Goal: Task Accomplishment & Management: Use online tool/utility

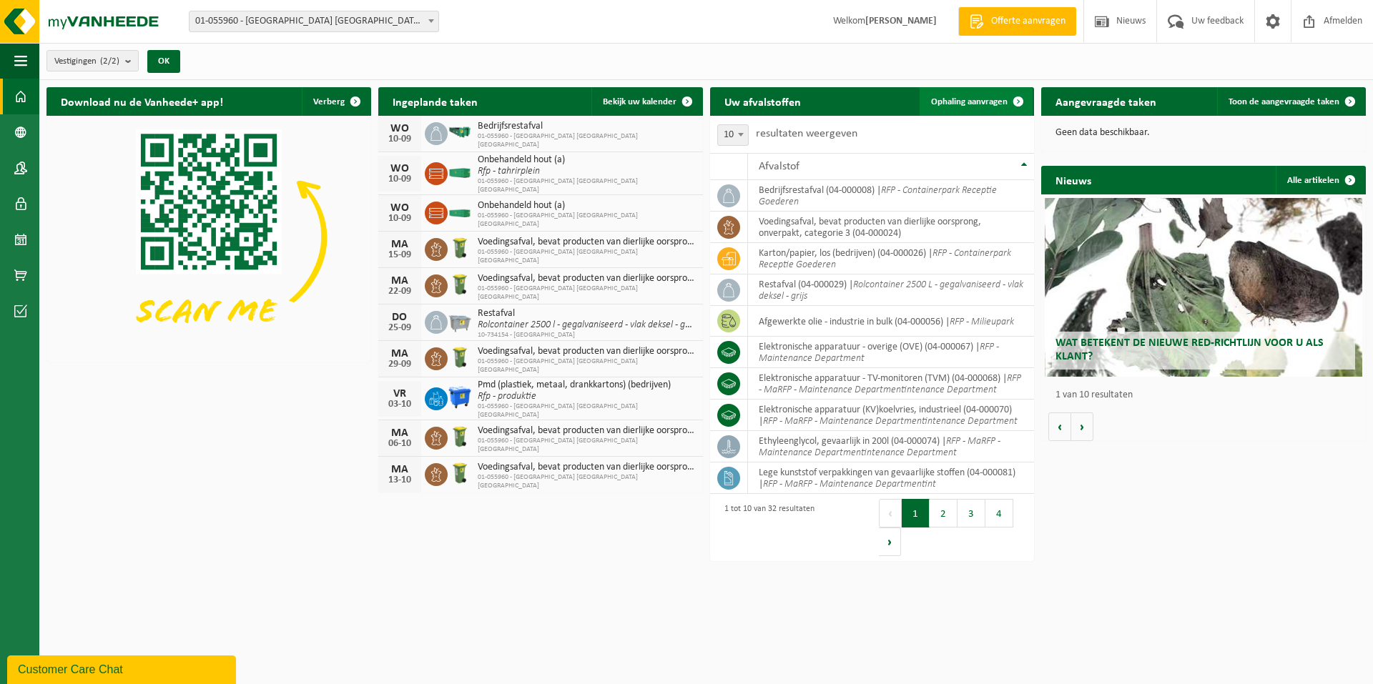
drag, startPoint x: 968, startPoint y: 92, endPoint x: 984, endPoint y: 92, distance: 15.7
click at [968, 92] on link "Ophaling aanvragen" at bounding box center [975, 101] width 113 height 29
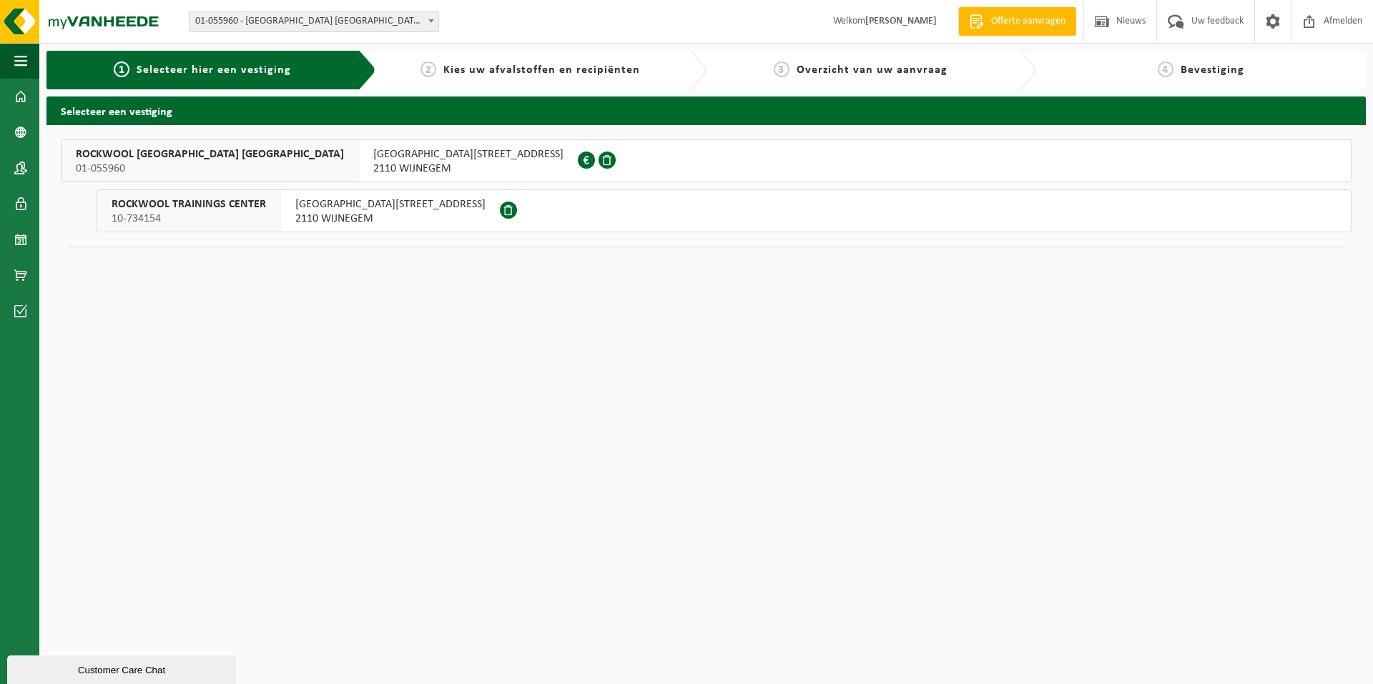
click at [146, 151] on span "ROCKWOOL BELGIUM NV" at bounding box center [210, 154] width 268 height 14
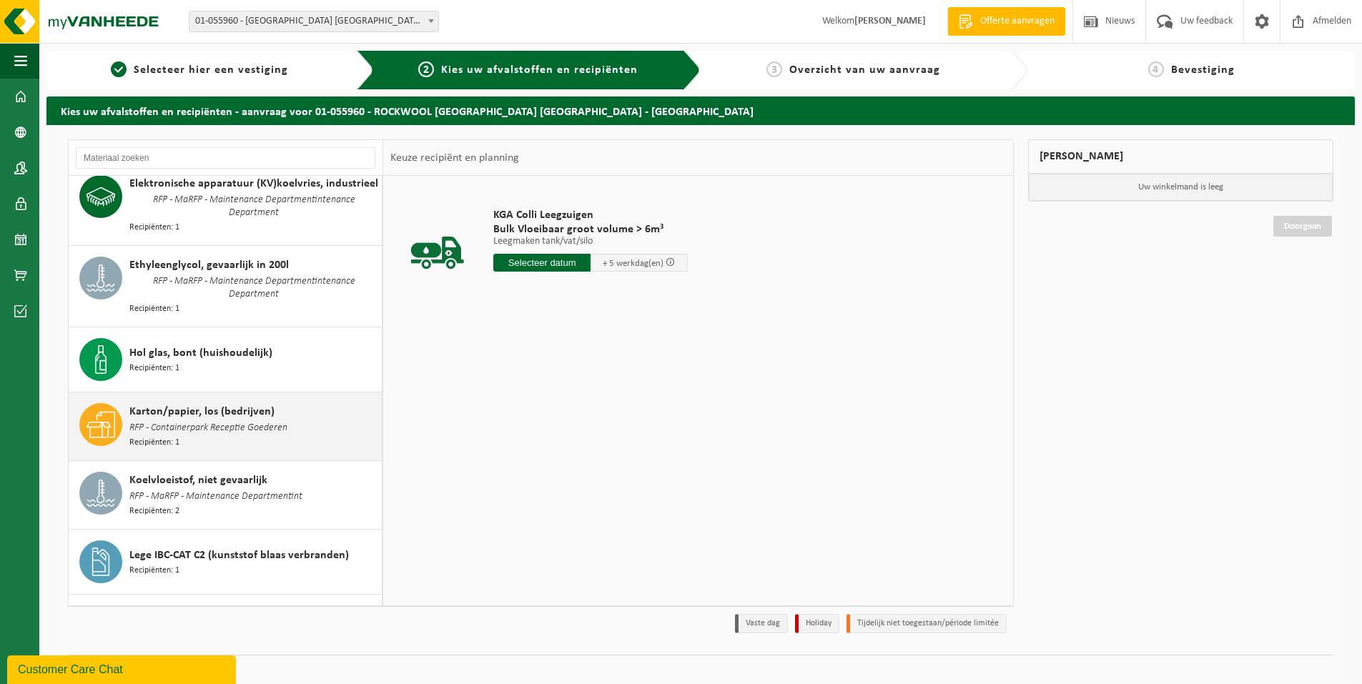
click at [169, 403] on span "Karton/papier, los (bedrijven)" at bounding box center [201, 411] width 145 height 17
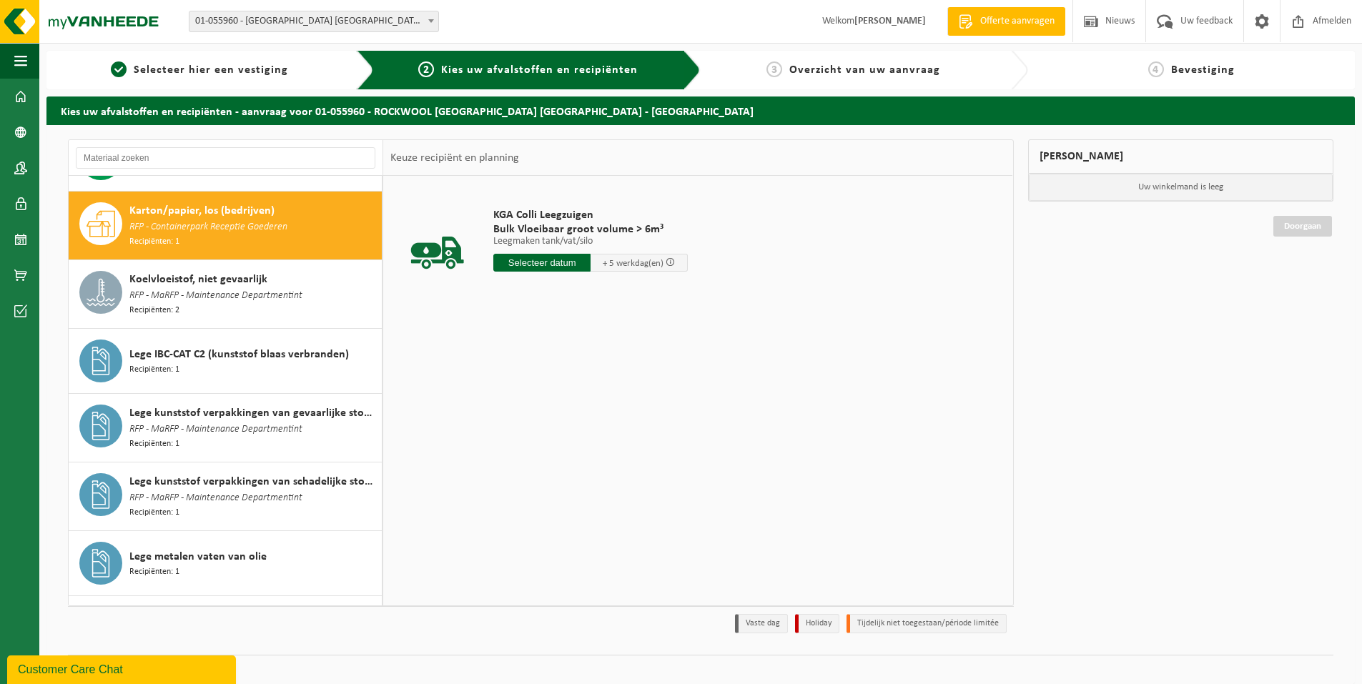
scroll to position [631, 0]
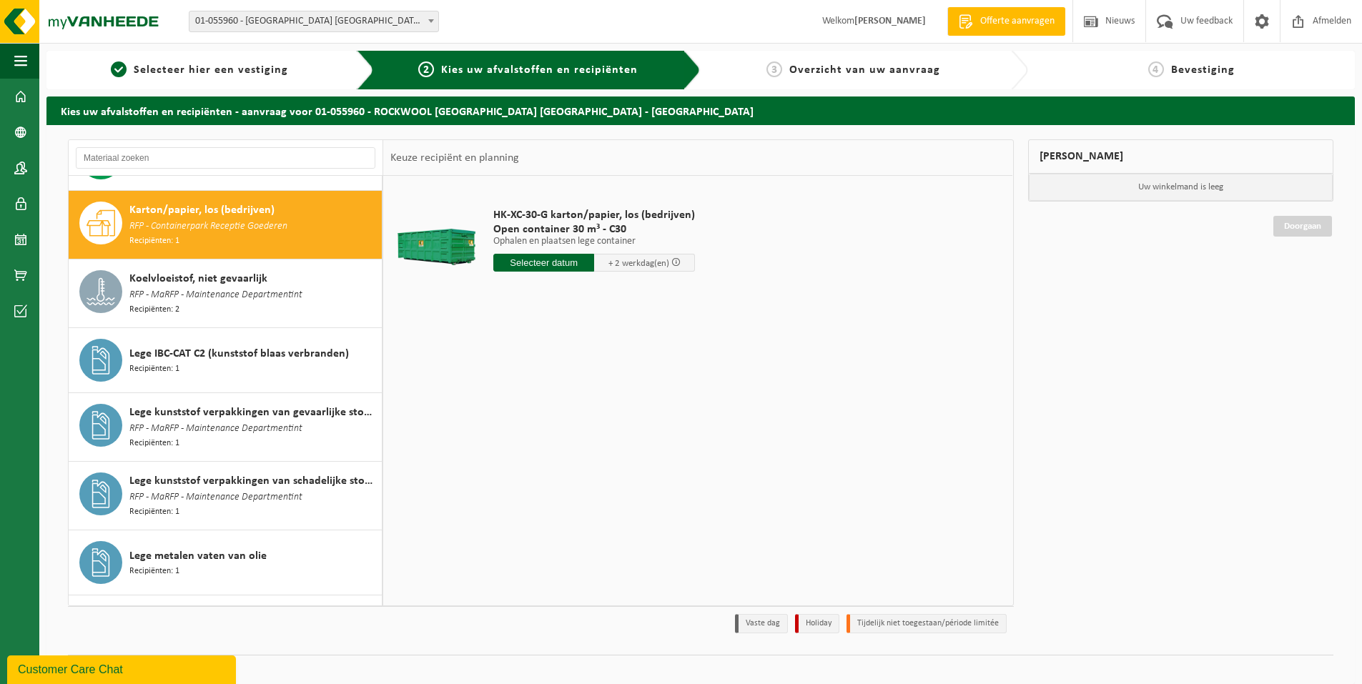
click at [539, 264] on input "text" at bounding box center [543, 263] width 101 height 18
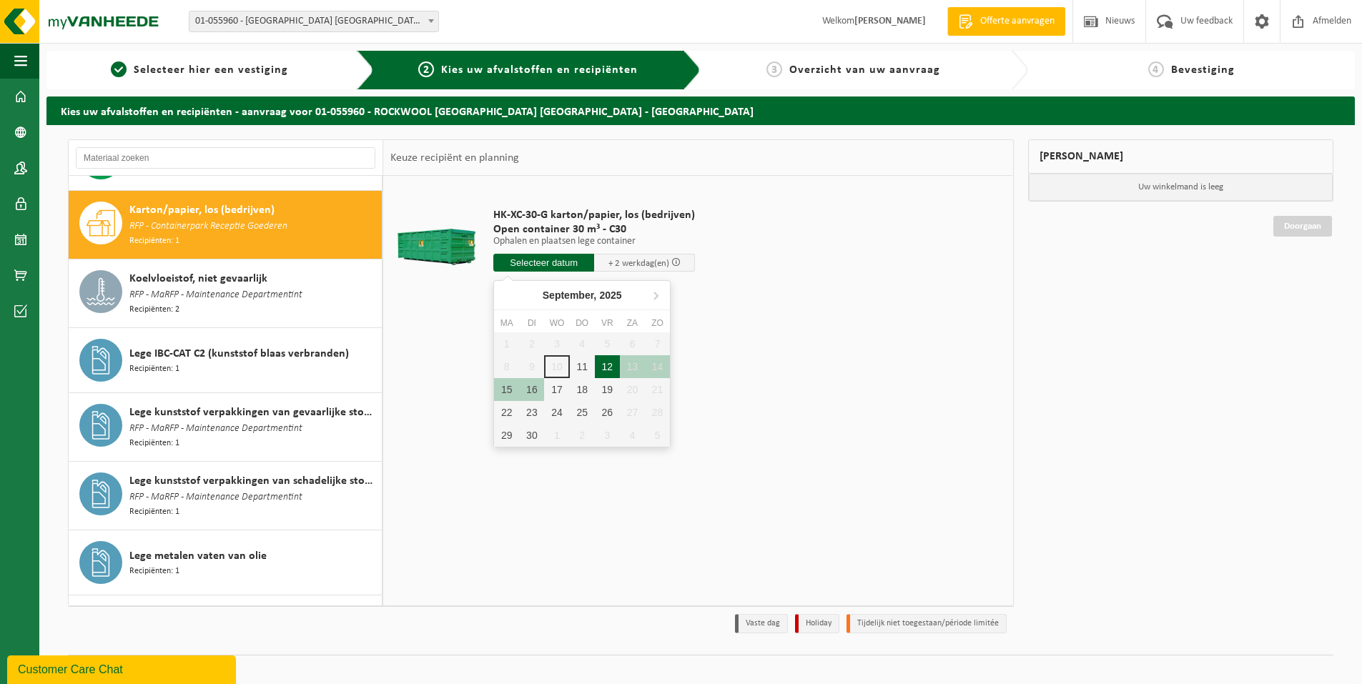
click at [605, 368] on div "12" at bounding box center [607, 366] width 25 height 23
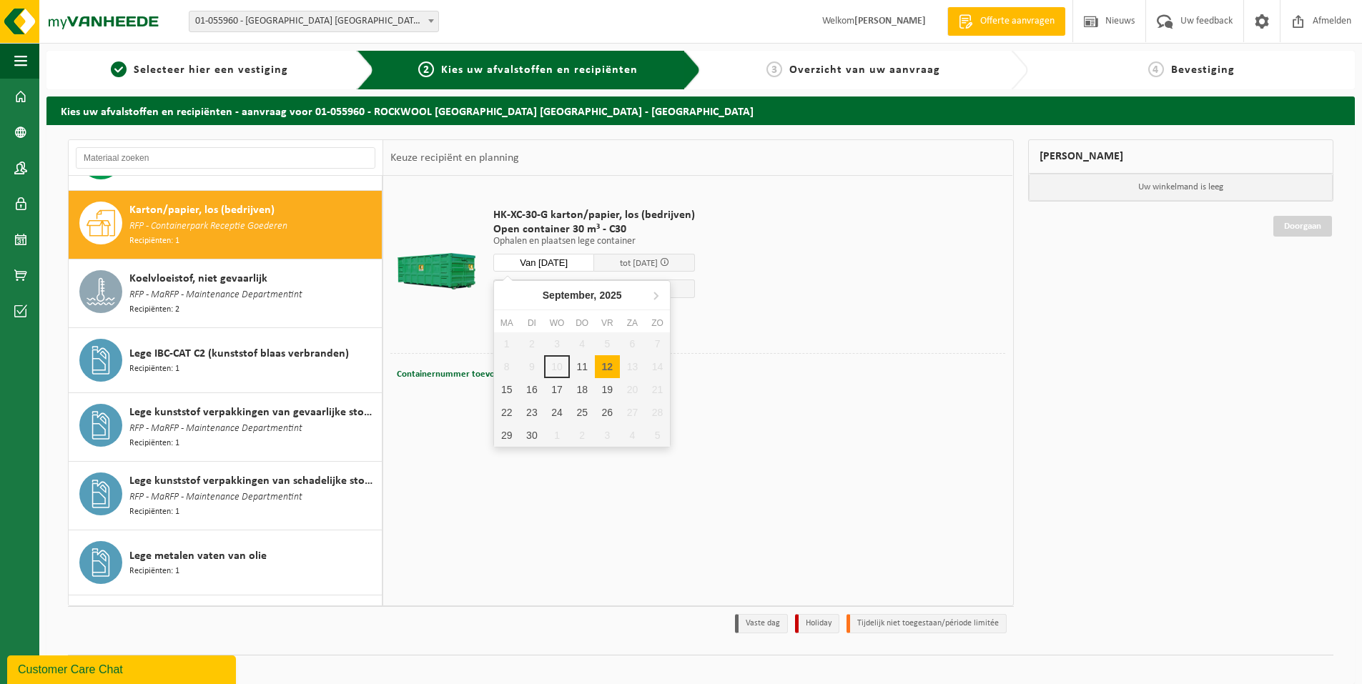
click at [572, 260] on input "Van 2025-09-12" at bounding box center [543, 263] width 101 height 18
click at [585, 361] on div "11" at bounding box center [582, 366] width 25 height 23
type input "Van 2025-09-11"
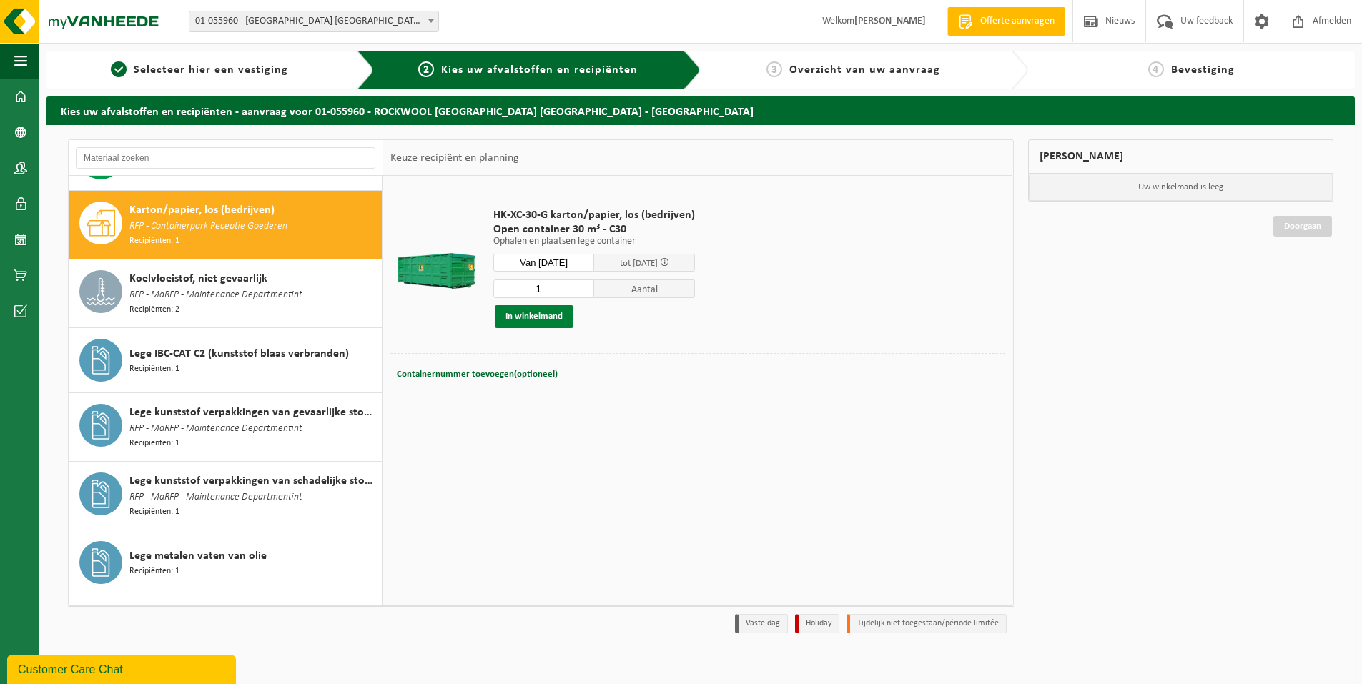
click at [535, 316] on button "In winkelmand" at bounding box center [534, 316] width 79 height 23
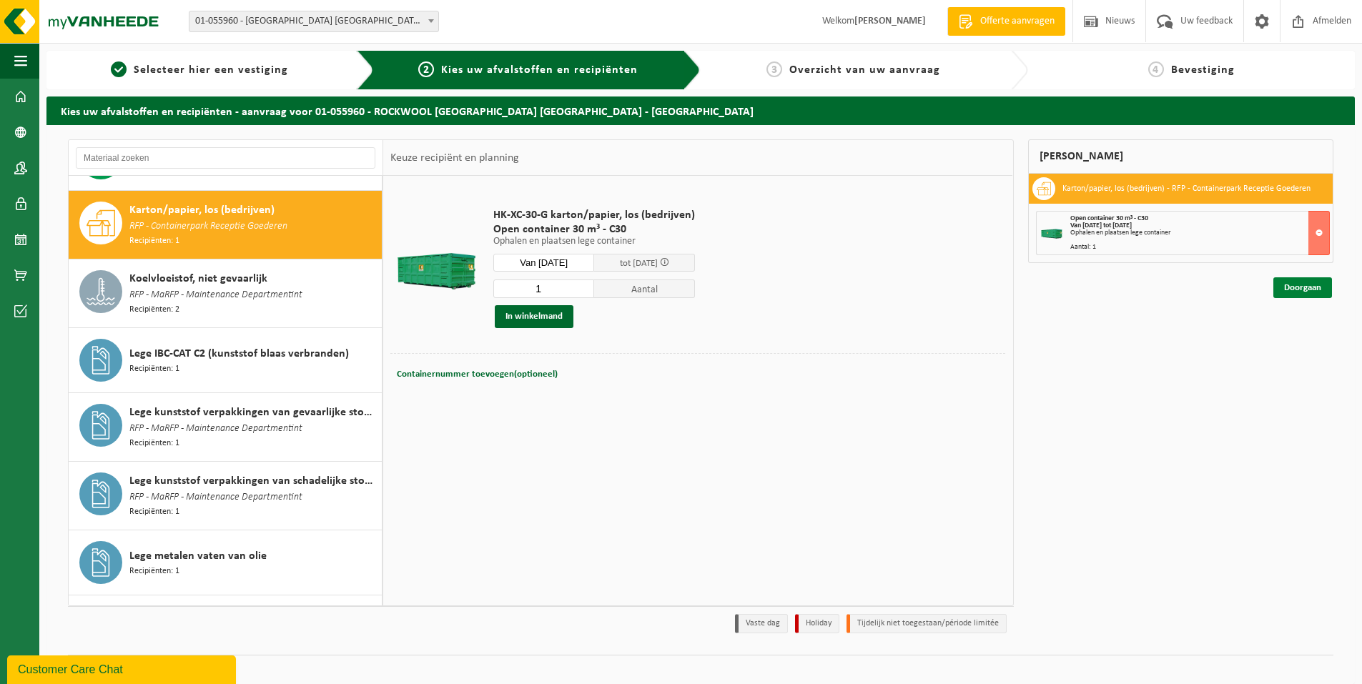
click at [1312, 287] on link "Doorgaan" at bounding box center [1302, 287] width 59 height 21
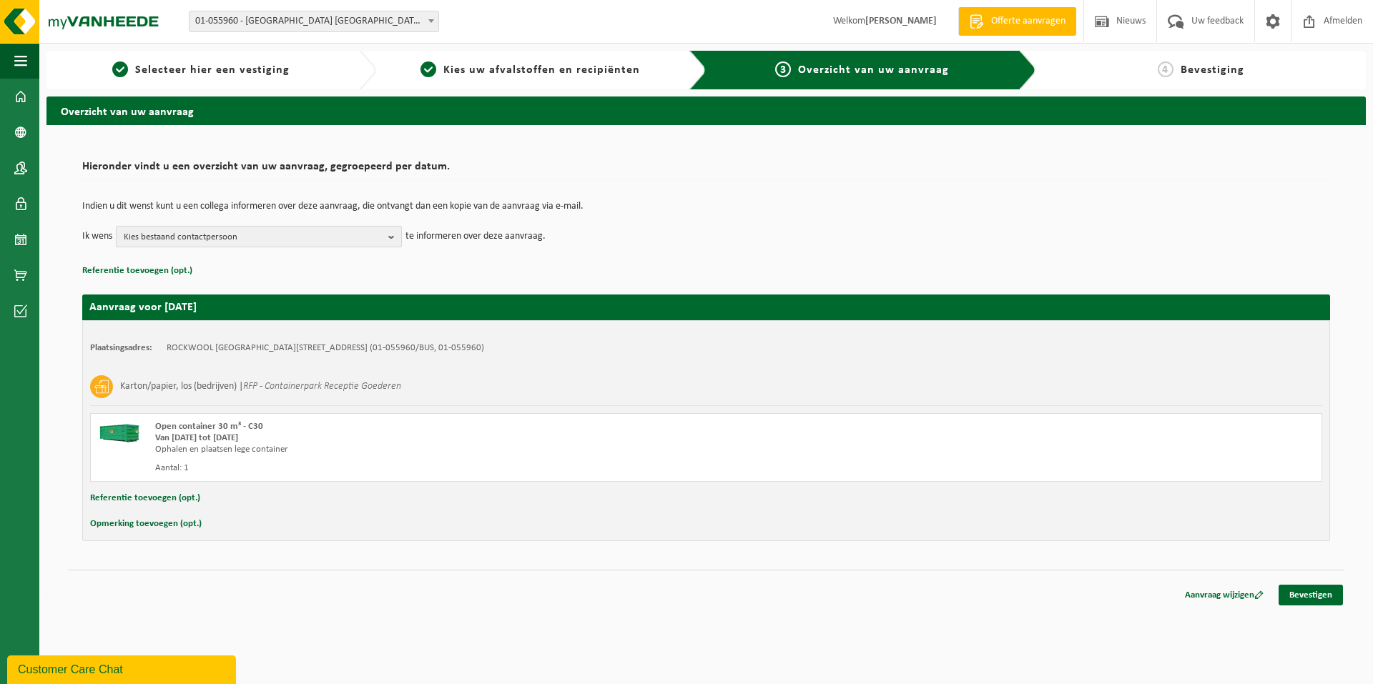
click at [393, 240] on b "button" at bounding box center [394, 237] width 13 height 20
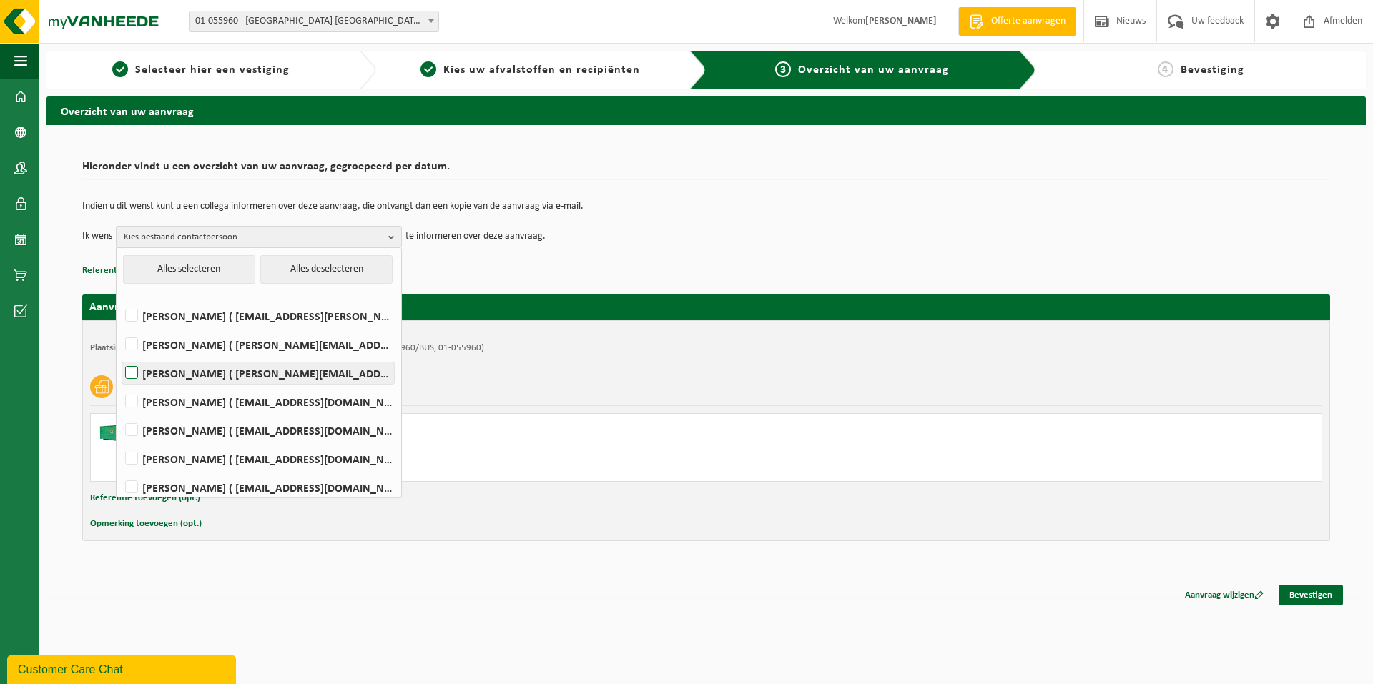
click at [134, 370] on label "Walter Daems ( walter.daems@rockfon.com )" at bounding box center [258, 373] width 272 height 21
click at [120, 355] on input "Walter Daems ( walter.daems@rockfon.com )" at bounding box center [119, 355] width 1 height 1
checkbox input "true"
click at [131, 398] on label "Bruno De Wael ( bruno.de.wael@rockfon.com )" at bounding box center [258, 401] width 272 height 21
click at [120, 384] on input "Bruno De Wael ( bruno.de.wael@rockfon.com )" at bounding box center [119, 383] width 1 height 1
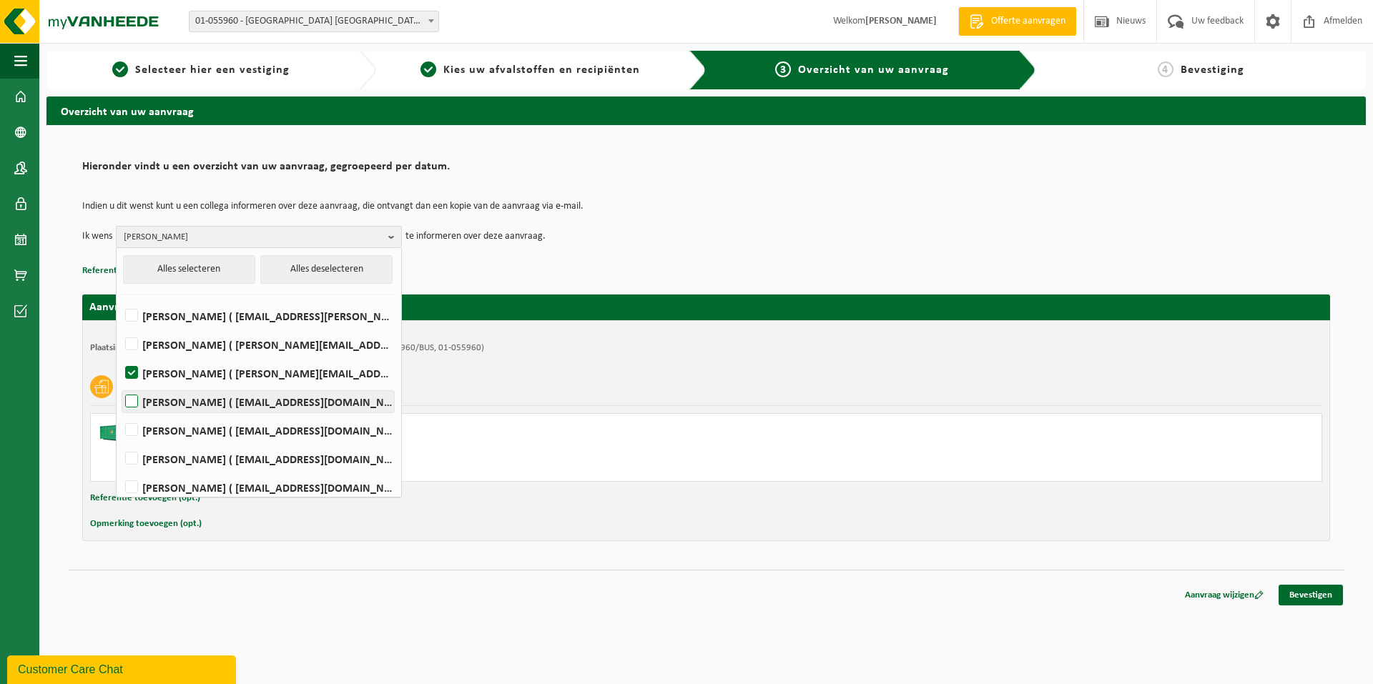
checkbox input "true"
click at [696, 242] on td "Ik wens Walter Daems, Bruno De Wael Alles selecteren Alles deselecteren Emilio …" at bounding box center [706, 236] width 1248 height 21
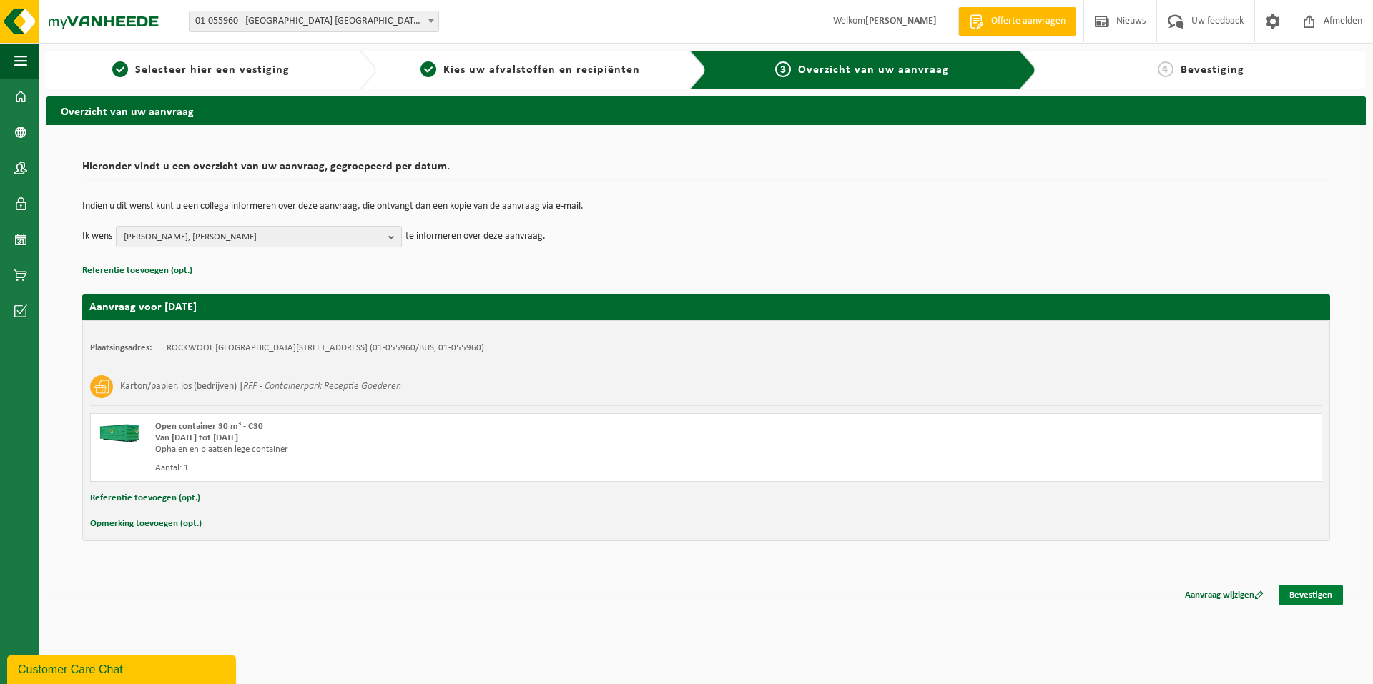
click at [1318, 590] on link "Bevestigen" at bounding box center [1310, 595] width 64 height 21
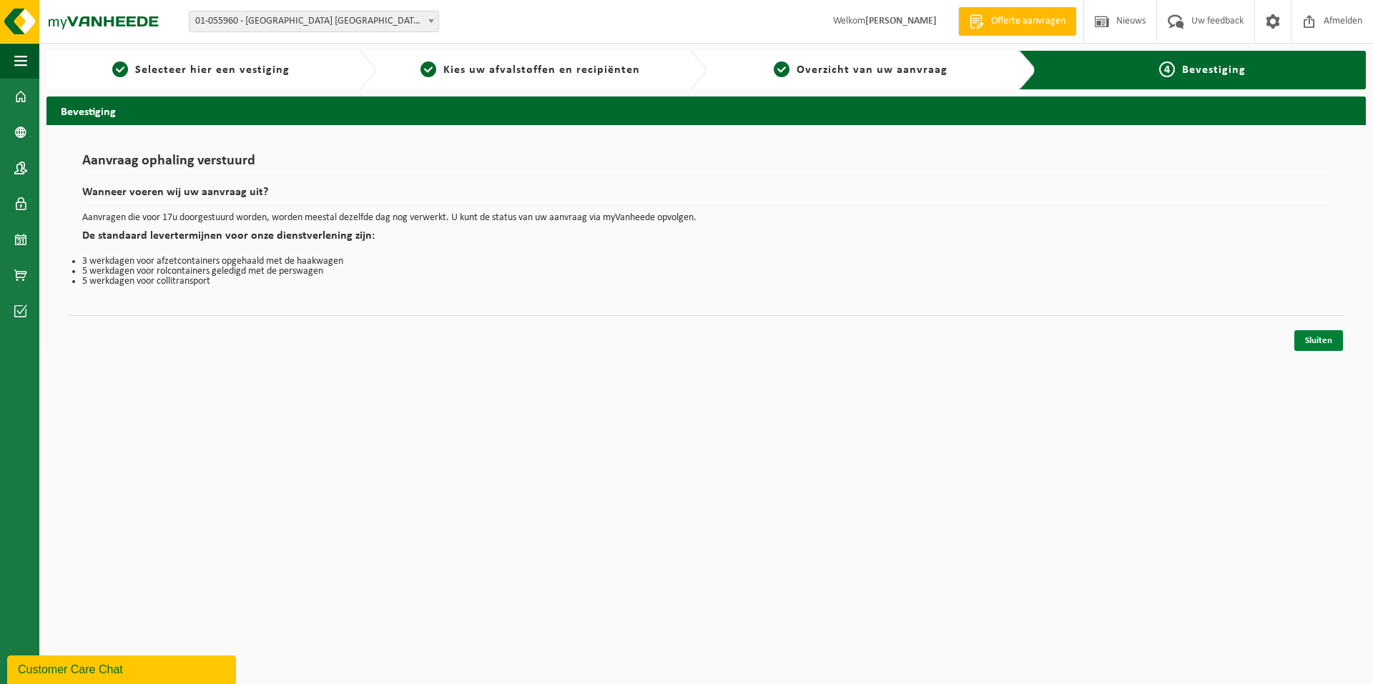
click at [1328, 337] on link "Sluiten" at bounding box center [1318, 340] width 49 height 21
